Goal: Task Accomplishment & Management: Manage account settings

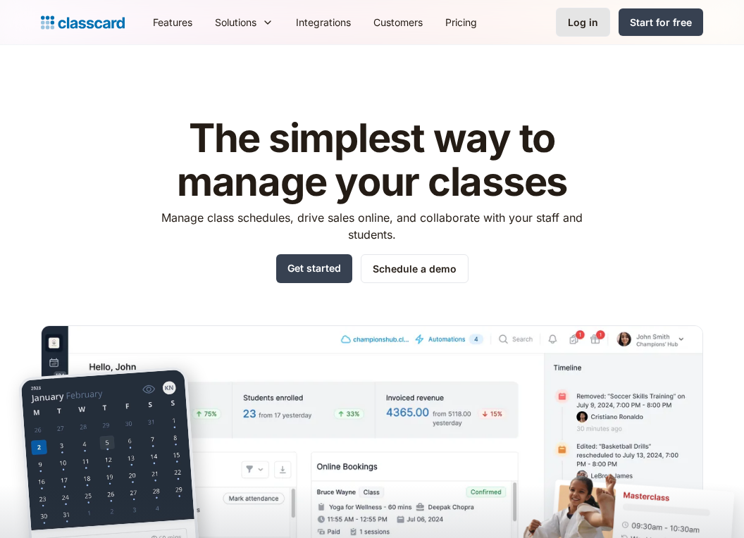
click at [596, 20] on div "Log in" at bounding box center [583, 22] width 30 height 15
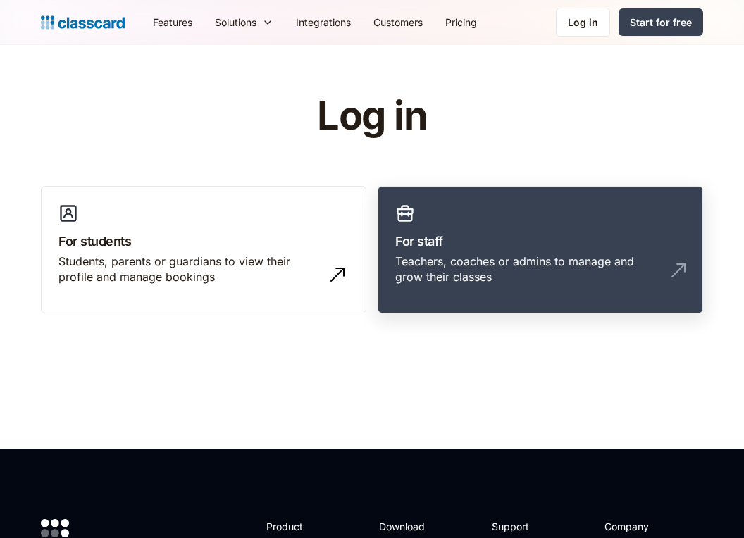
click at [476, 265] on div "Teachers, coaches or admins to manage and grow their classes" at bounding box center [526, 270] width 262 height 32
